Goal: Information Seeking & Learning: Learn about a topic

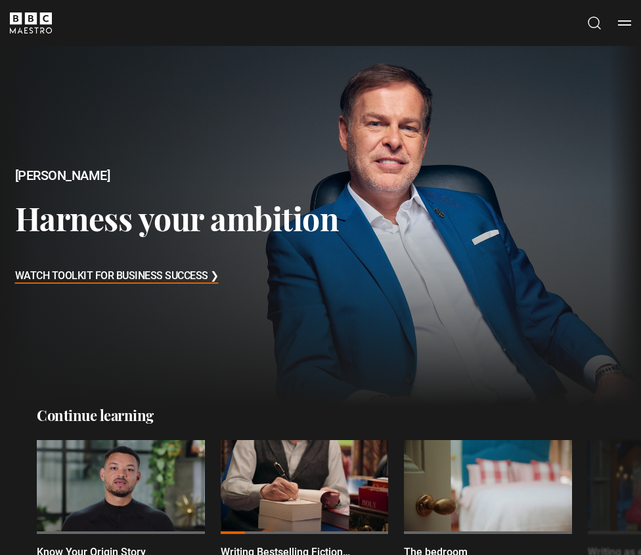
click at [594, 29] on button "Search" at bounding box center [595, 23] width 16 height 16
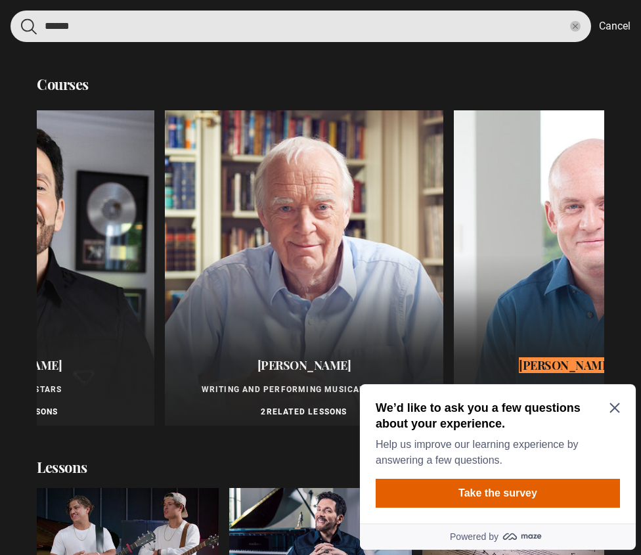
scroll to position [0, 289]
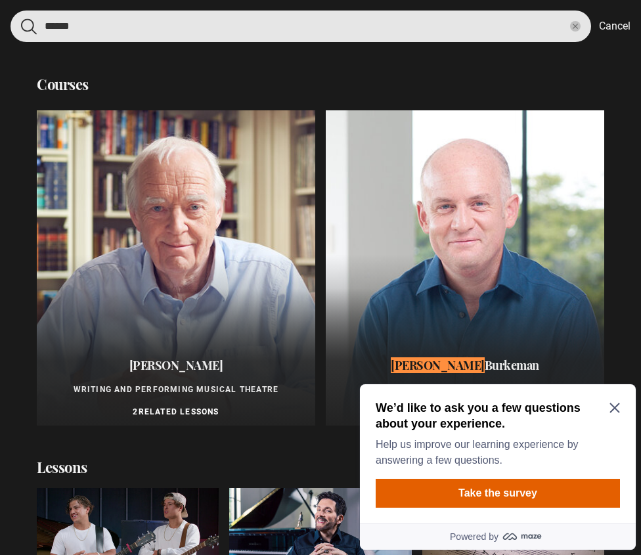
type input "******"
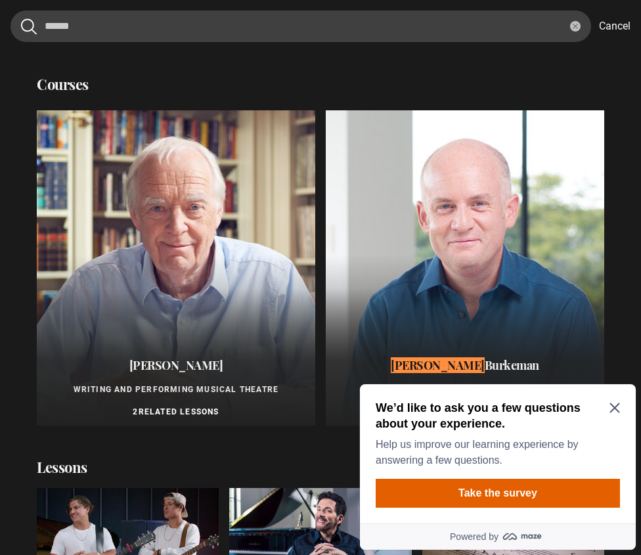
click at [443, 204] on div at bounding box center [465, 267] width 279 height 315
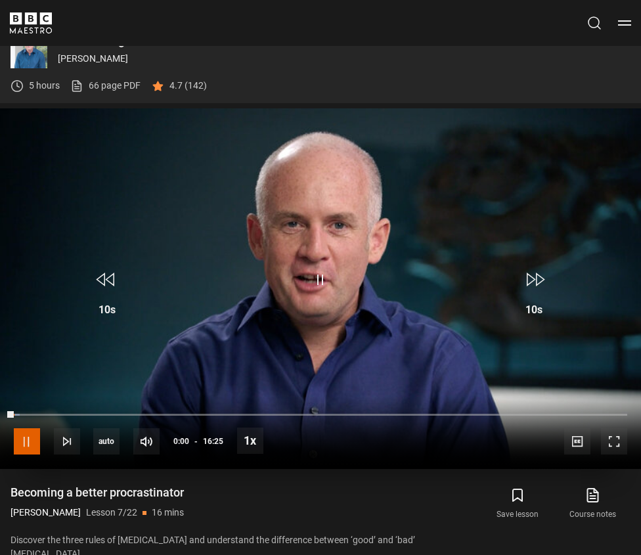
click at [30, 443] on span "Video Player" at bounding box center [27, 441] width 26 height 26
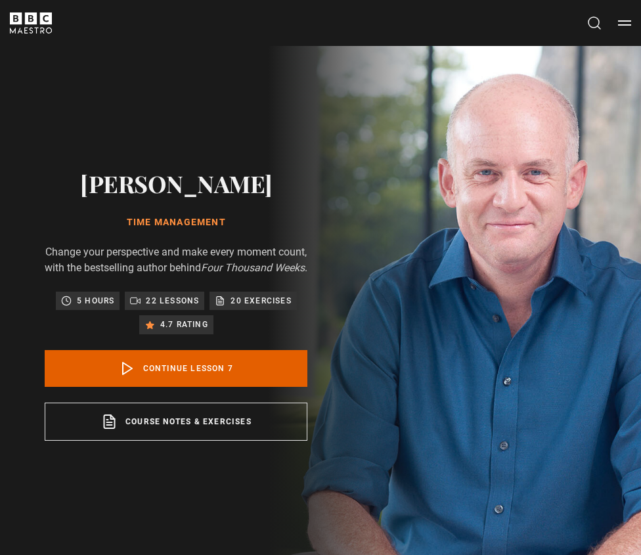
drag, startPoint x: 228, startPoint y: 210, endPoint x: 128, endPoint y: 214, distance: 99.9
click at [128, 216] on h1 "Time Management" at bounding box center [176, 222] width 263 height 13
copy h1 "Time Management"
